Goal: Find contact information: Find contact information

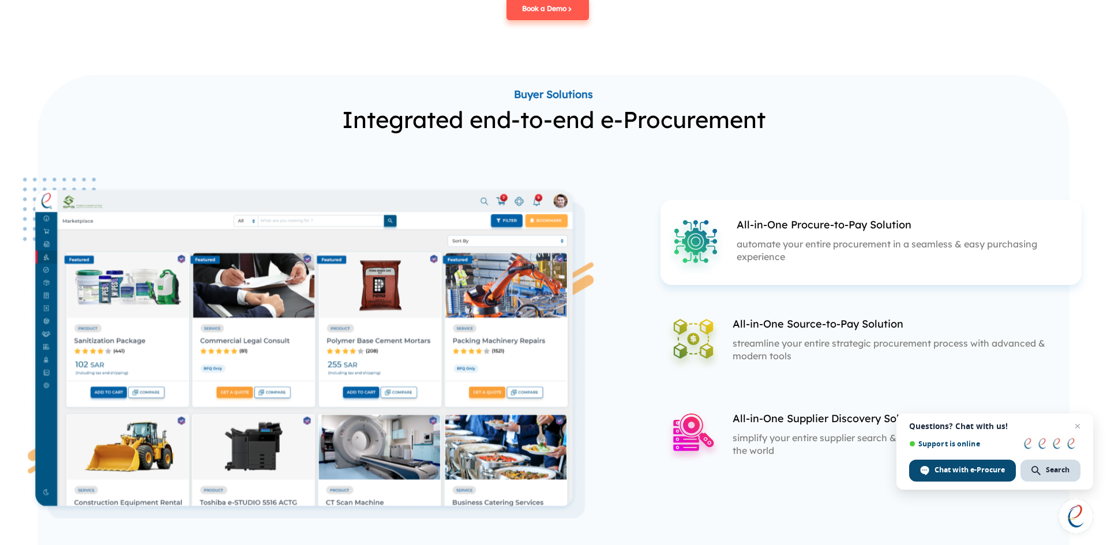
scroll to position [1327, 0]
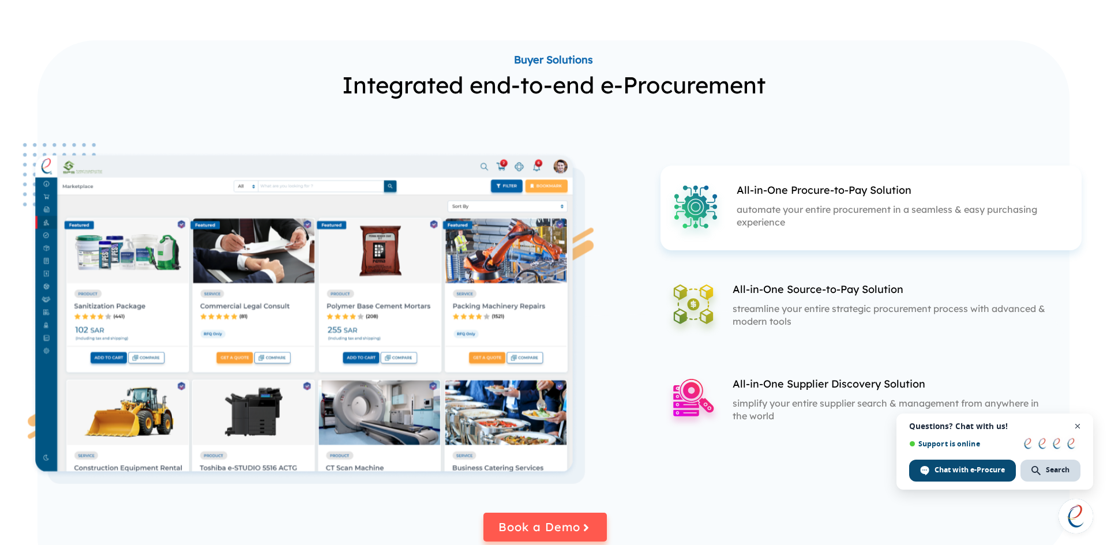
click at [1080, 429] on span "Close chat" at bounding box center [1078, 427] width 14 height 14
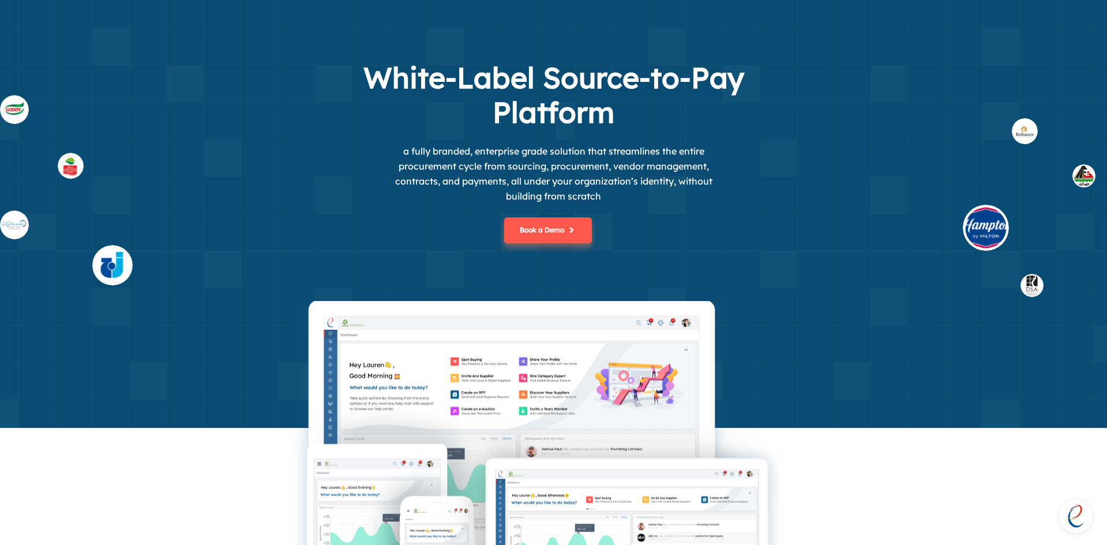
scroll to position [0, 0]
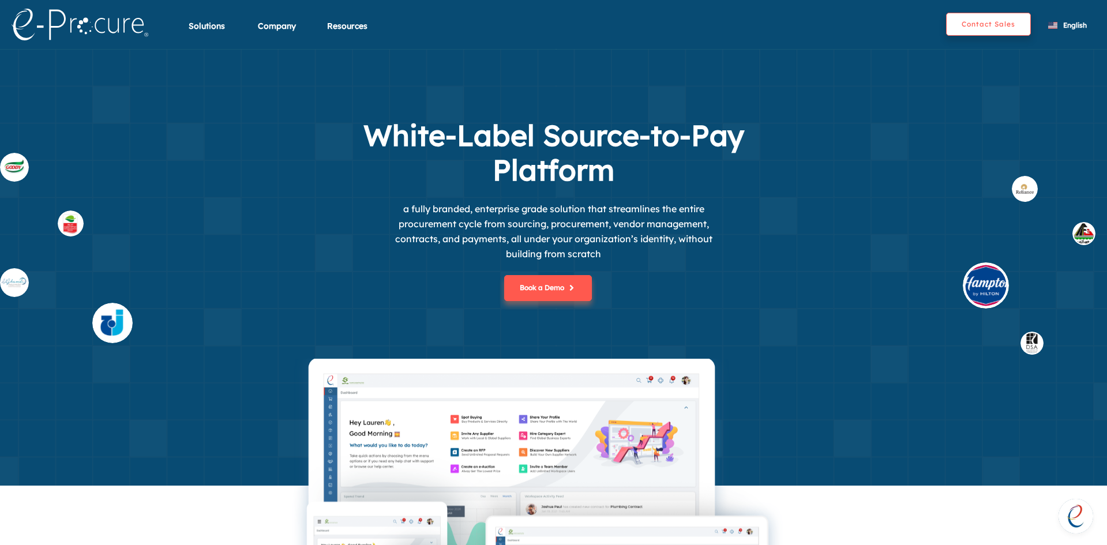
click at [969, 30] on button "Contact Sales" at bounding box center [988, 24] width 85 height 23
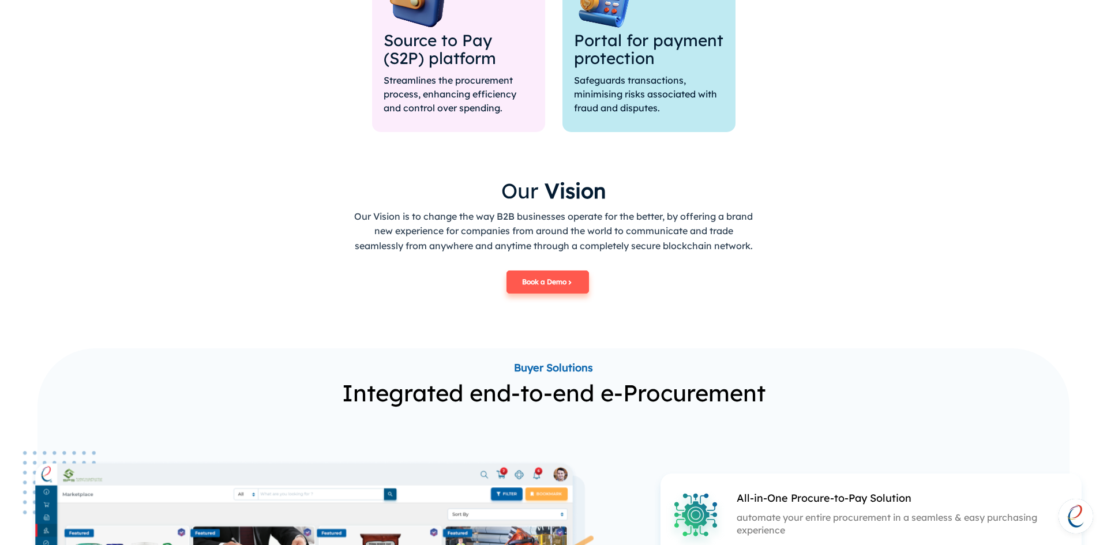
scroll to position [1039, 0]
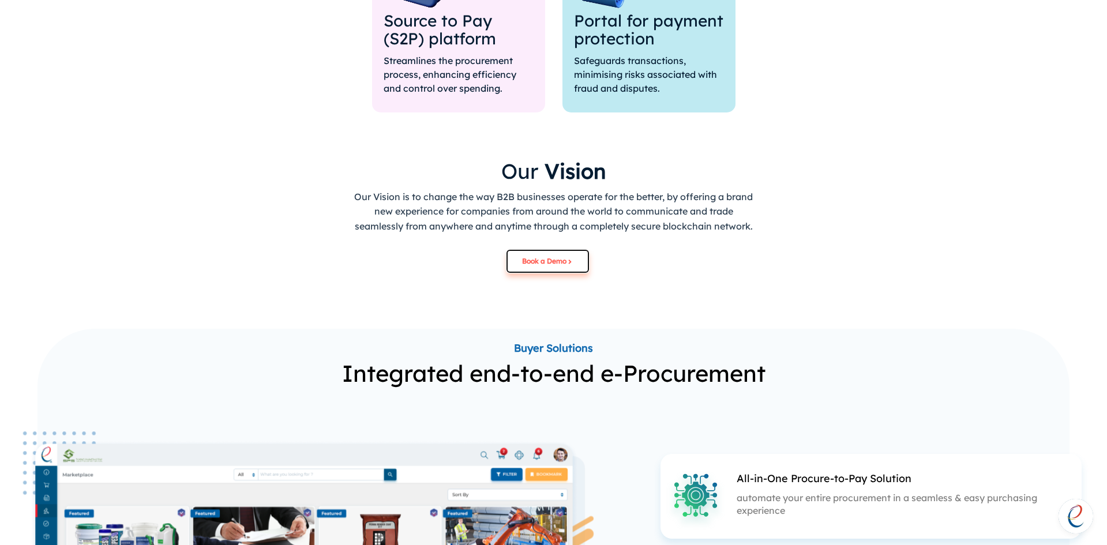
click at [566, 266] on button "Book a Demo" at bounding box center [548, 261] width 83 height 23
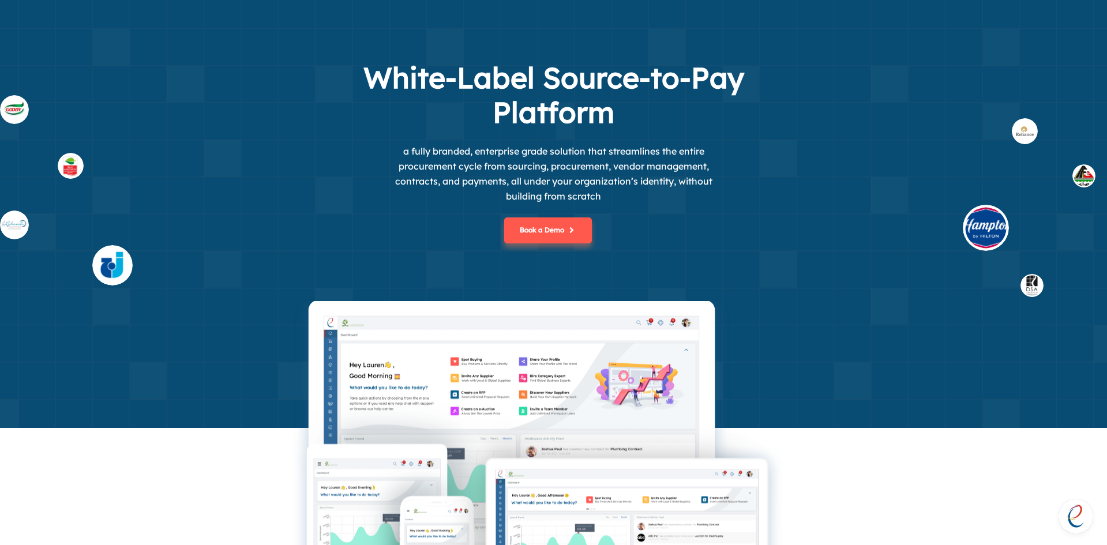
scroll to position [0, 0]
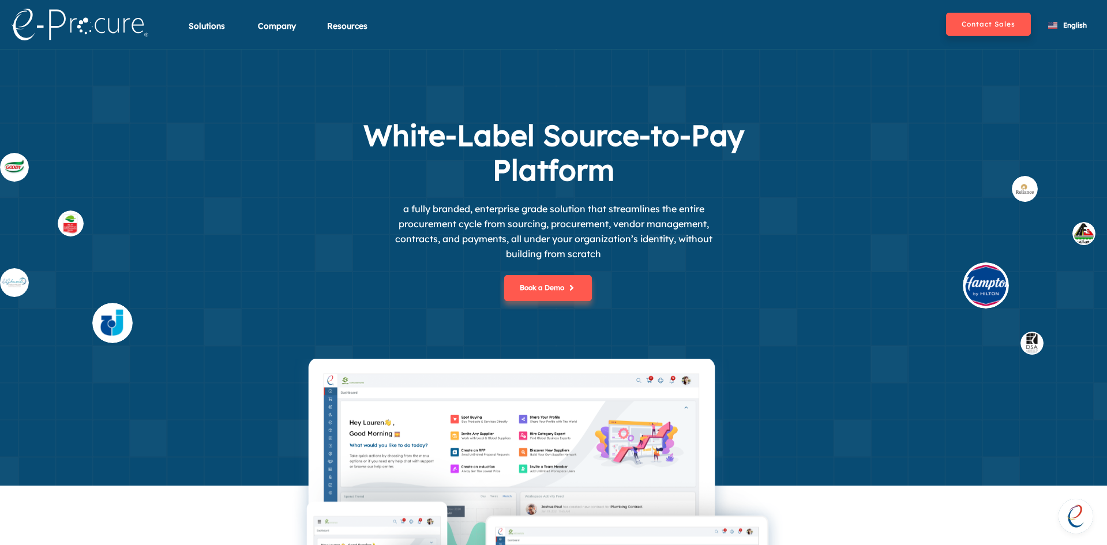
click at [91, 28] on img at bounding box center [80, 25] width 137 height 32
click at [980, 27] on button "Contact Sales" at bounding box center [988, 24] width 85 height 23
click at [739, 306] on div "Book a Demo" at bounding box center [553, 310] width 525 height 98
